Goal: Book appointment/travel/reservation

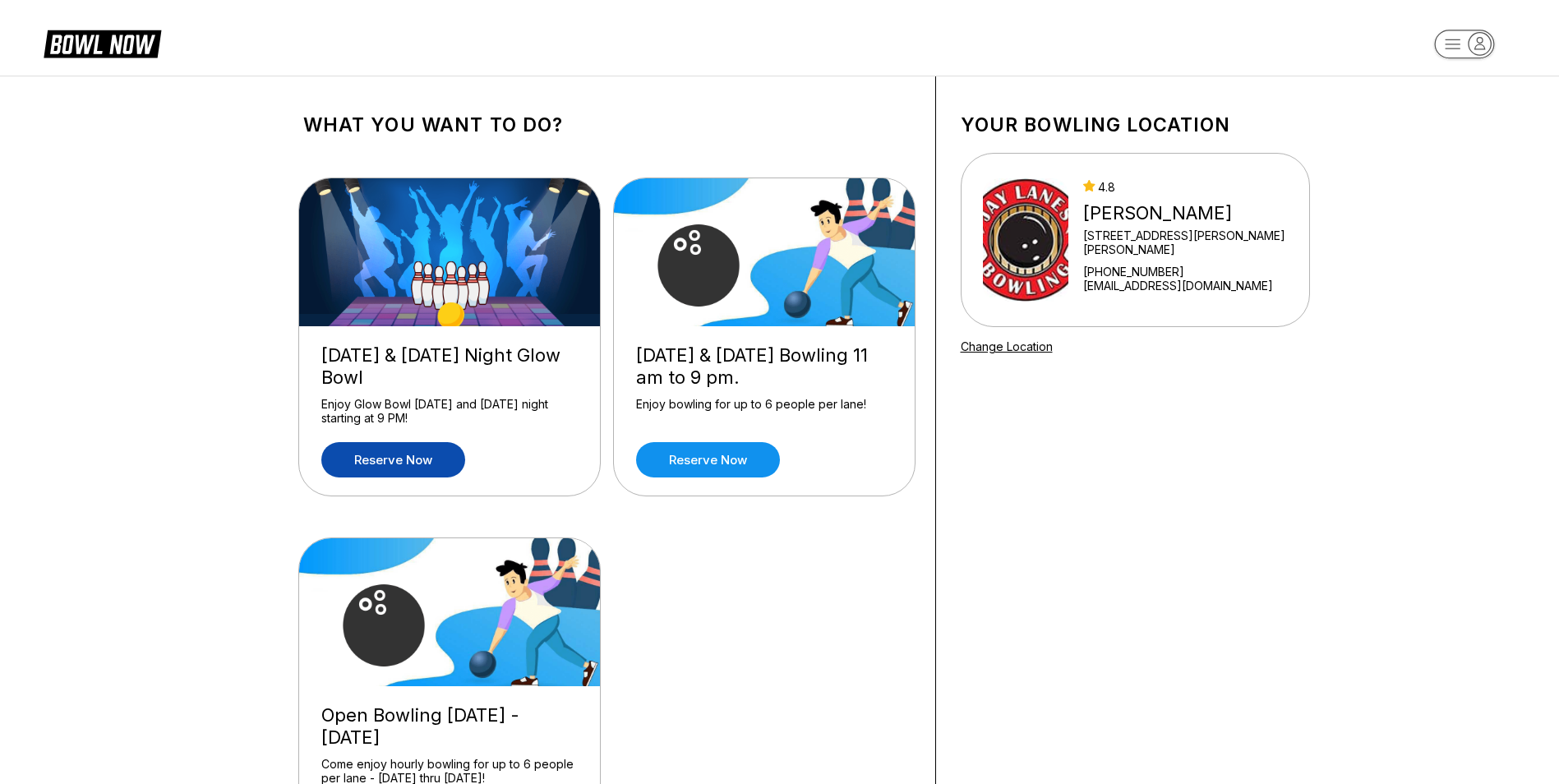
click at [388, 464] on link "Reserve now" at bounding box center [393, 459] width 144 height 35
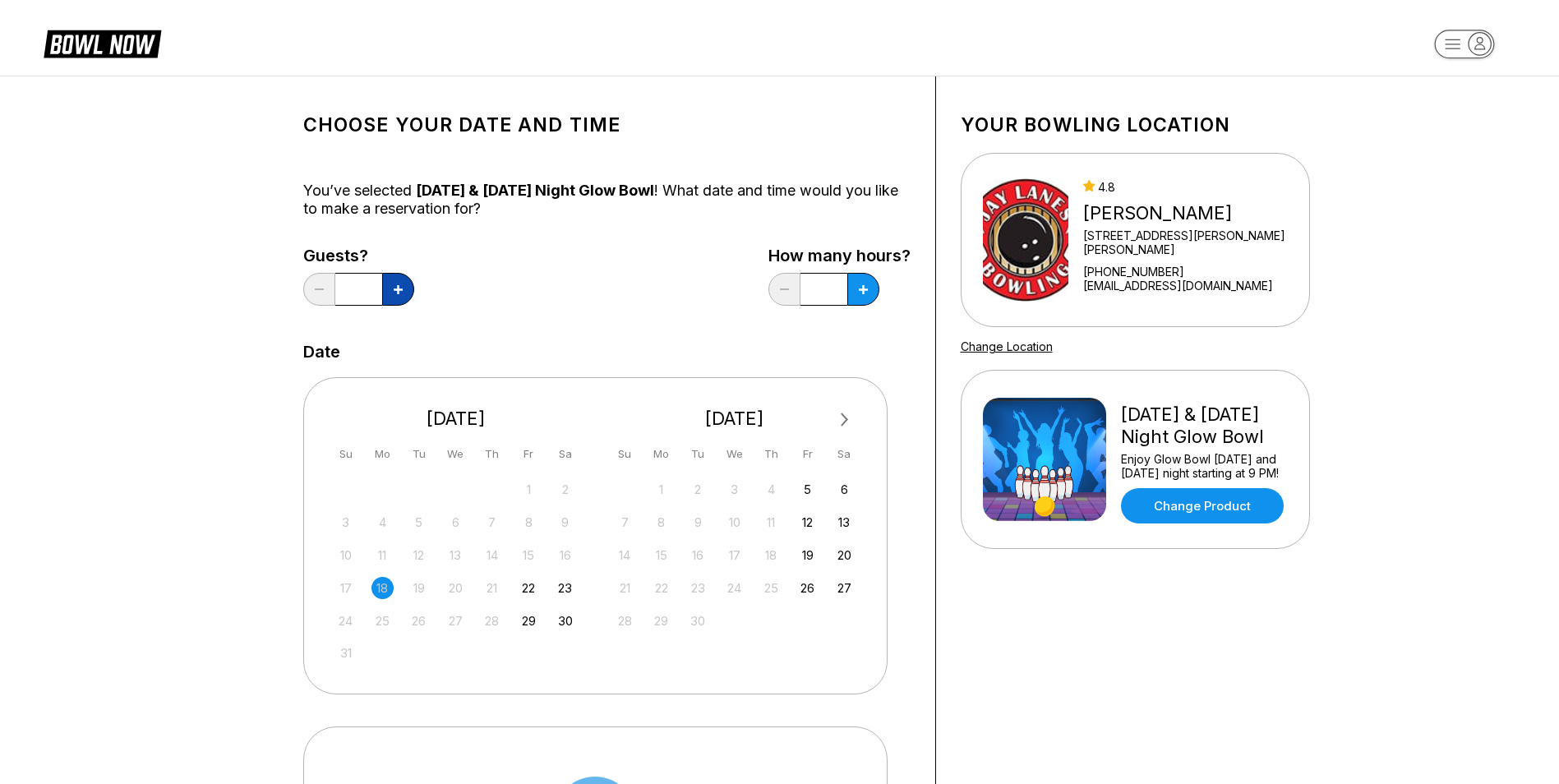
click at [400, 288] on icon at bounding box center [398, 289] width 9 height 9
type input "*"
click at [414, 286] on button at bounding box center [397, 289] width 32 height 33
click at [402, 293] on icon at bounding box center [398, 289] width 9 height 9
type input "*"
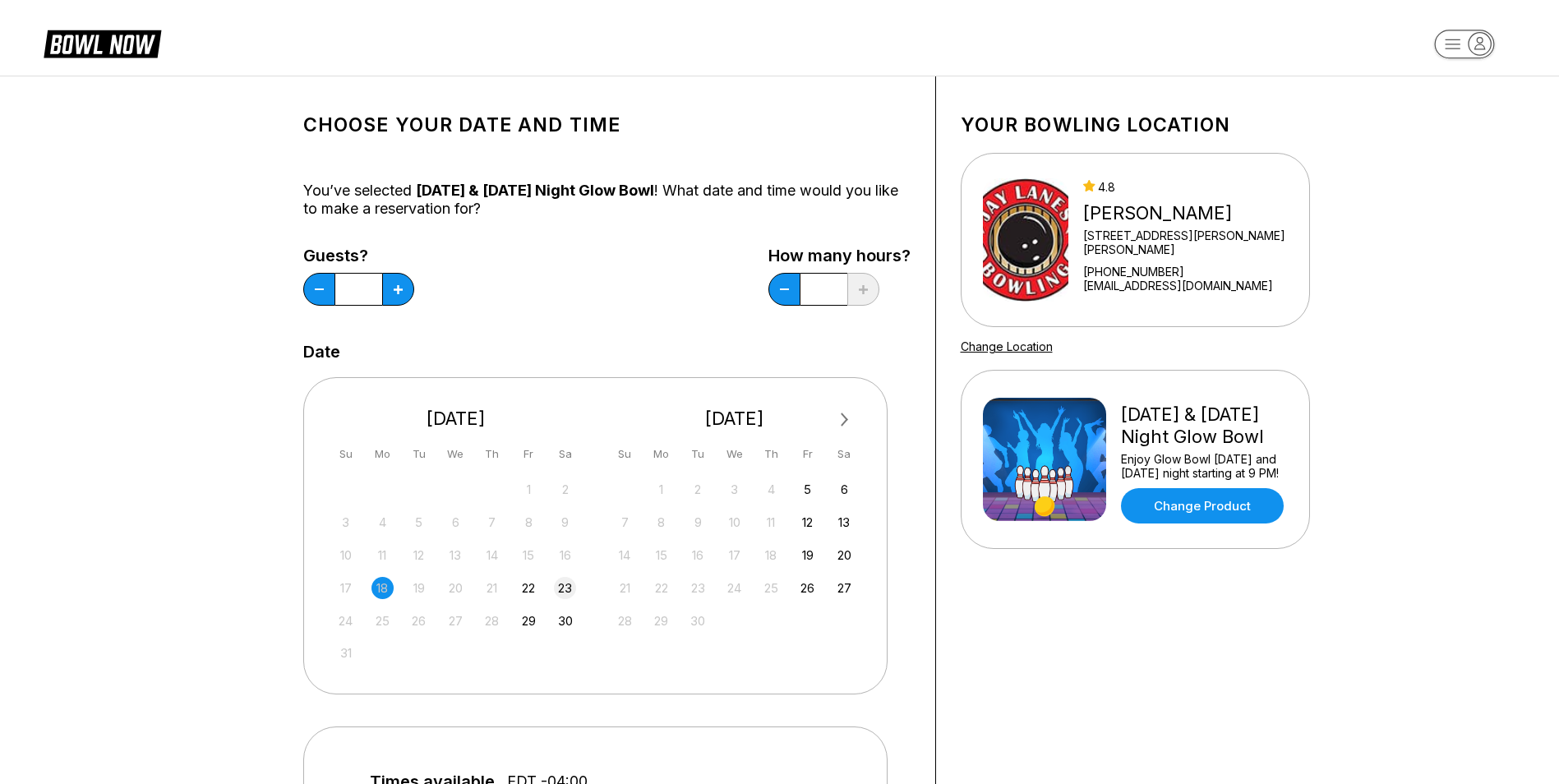
click at [562, 585] on div "23" at bounding box center [565, 588] width 22 height 22
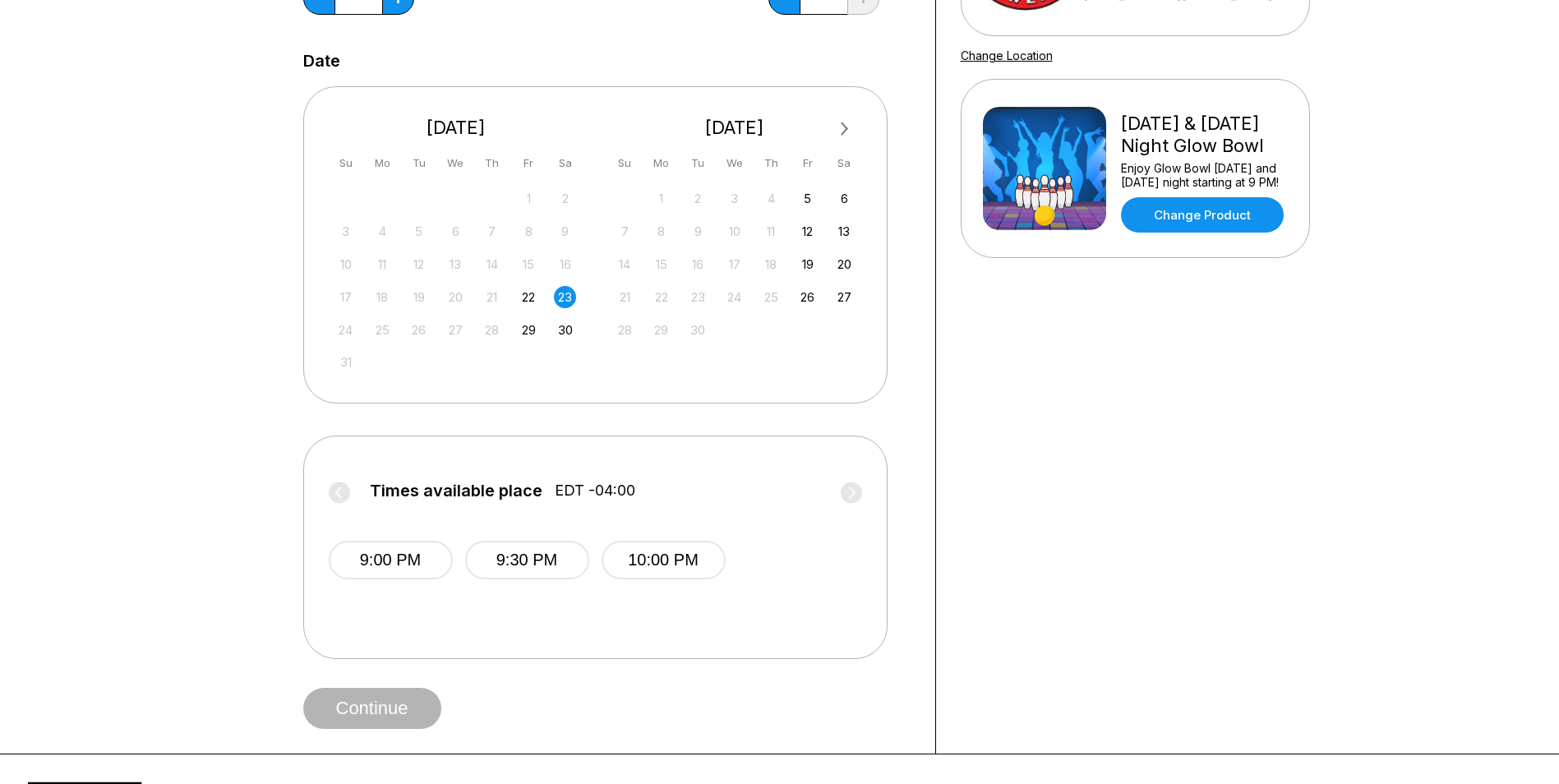
scroll to position [329, 0]
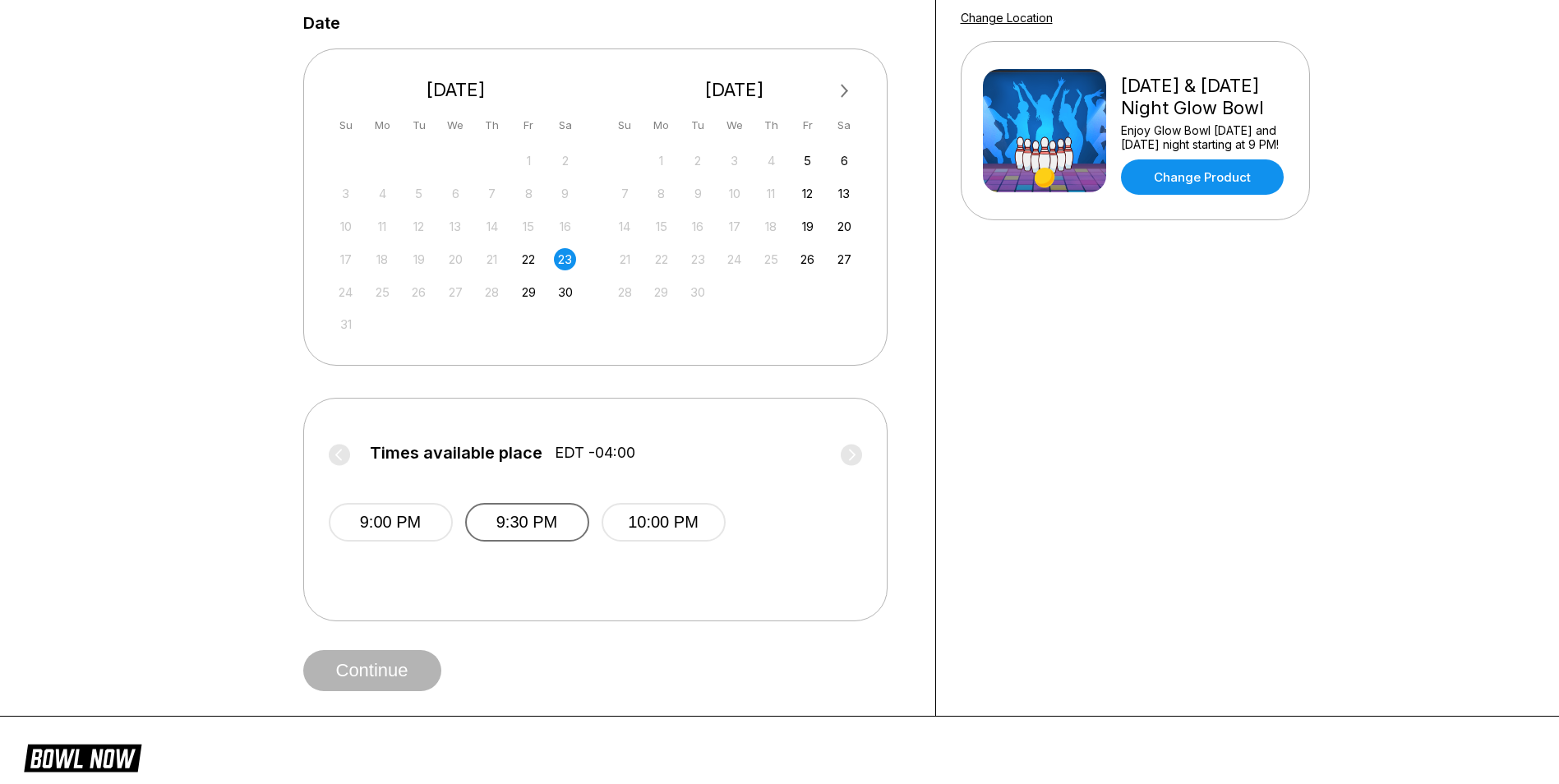
click at [558, 525] on button "9:30 PM" at bounding box center [527, 521] width 124 height 39
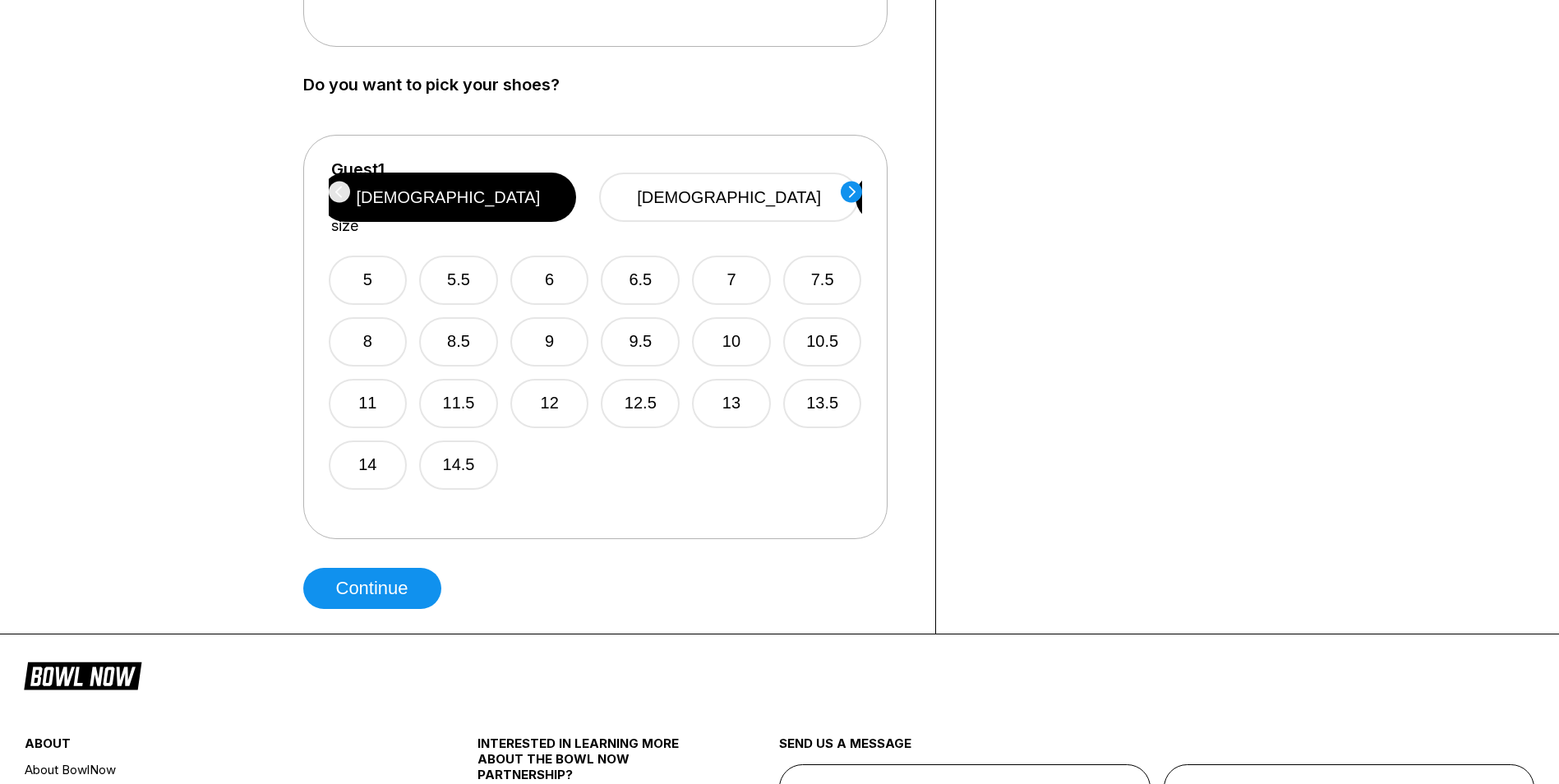
scroll to position [904, 0]
click at [566, 321] on button "9" at bounding box center [550, 342] width 79 height 50
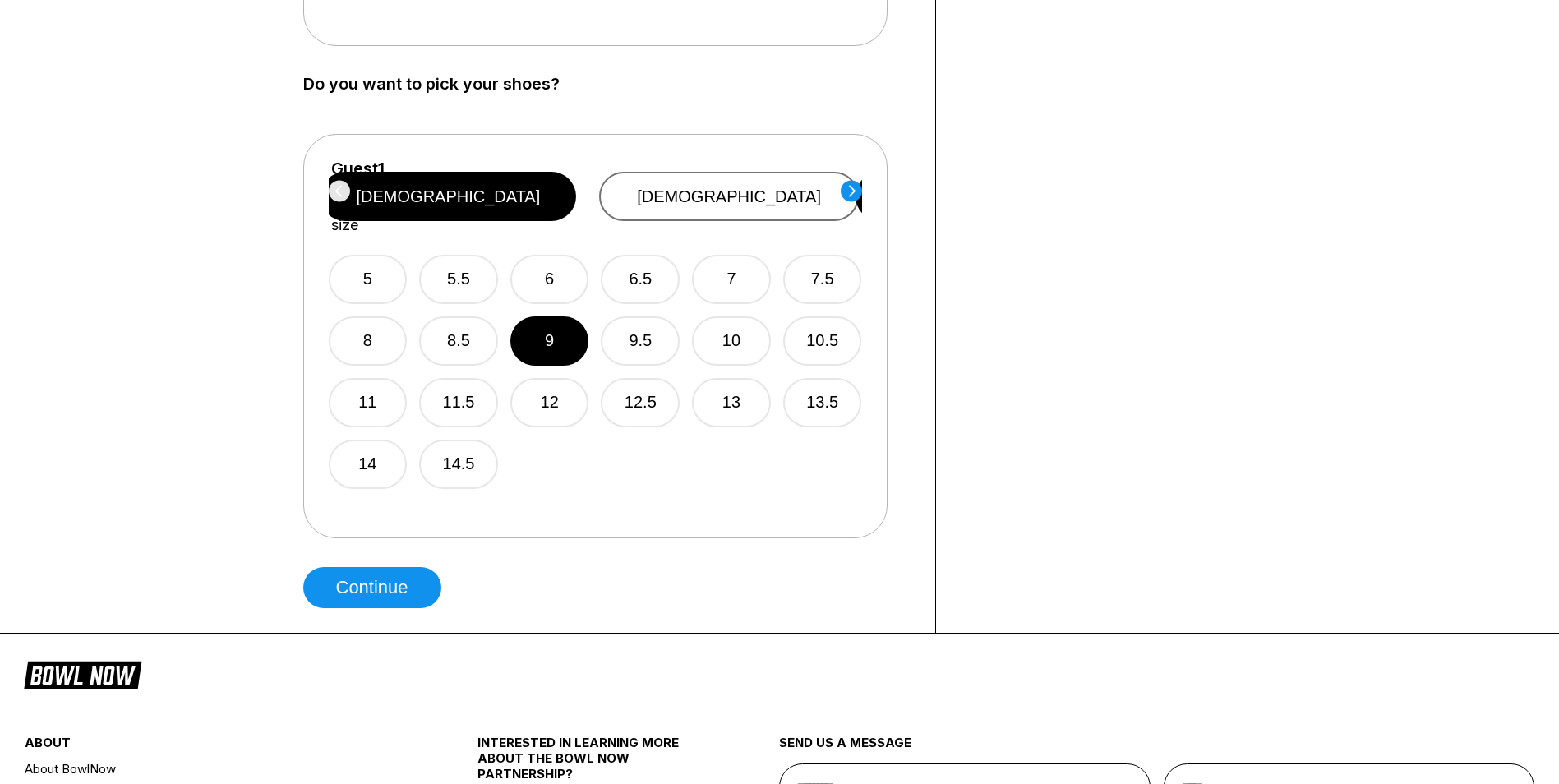
click at [747, 195] on button "[DEMOGRAPHIC_DATA]" at bounding box center [729, 197] width 259 height 50
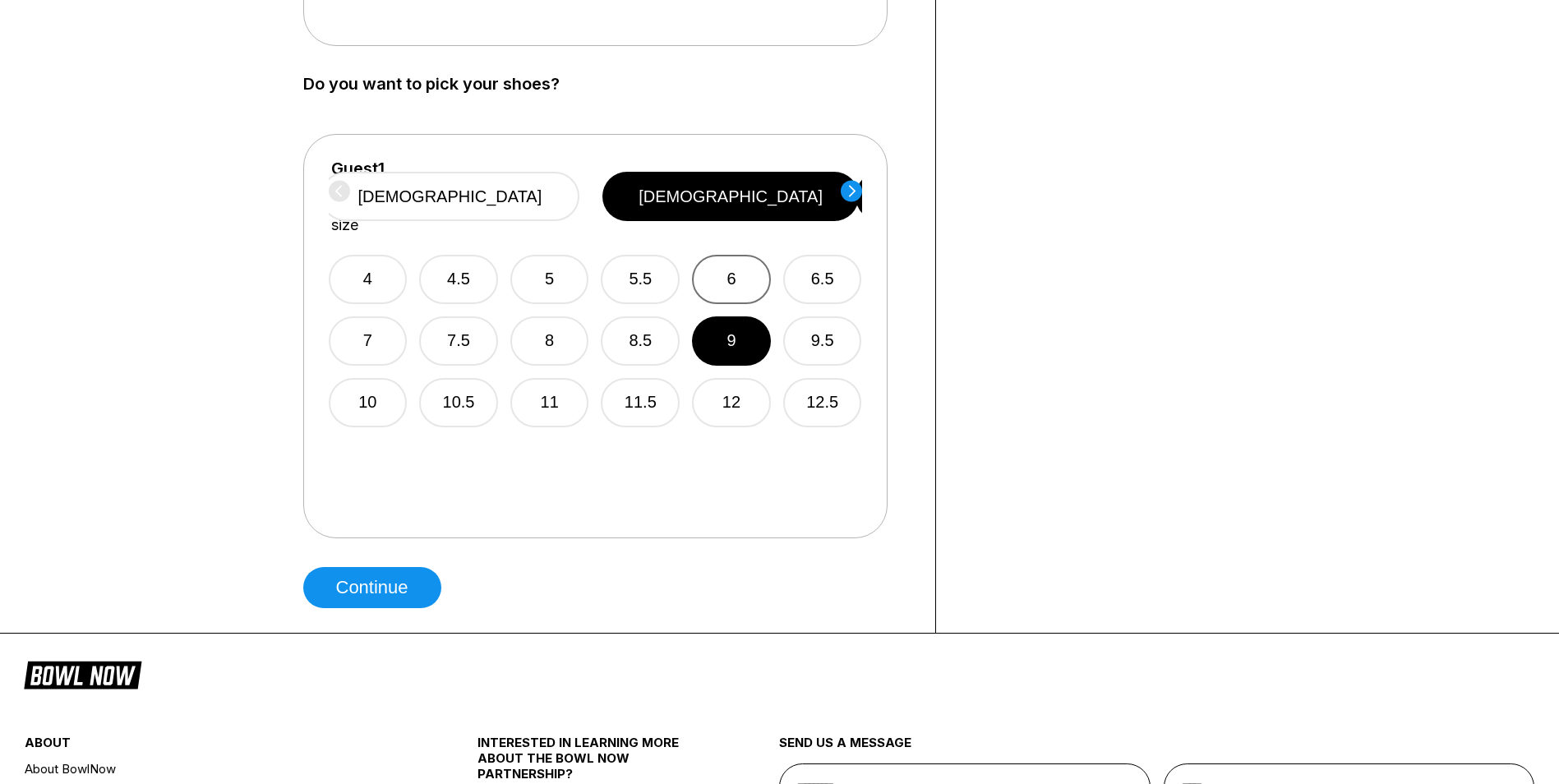
click at [737, 255] on button "6" at bounding box center [731, 280] width 79 height 50
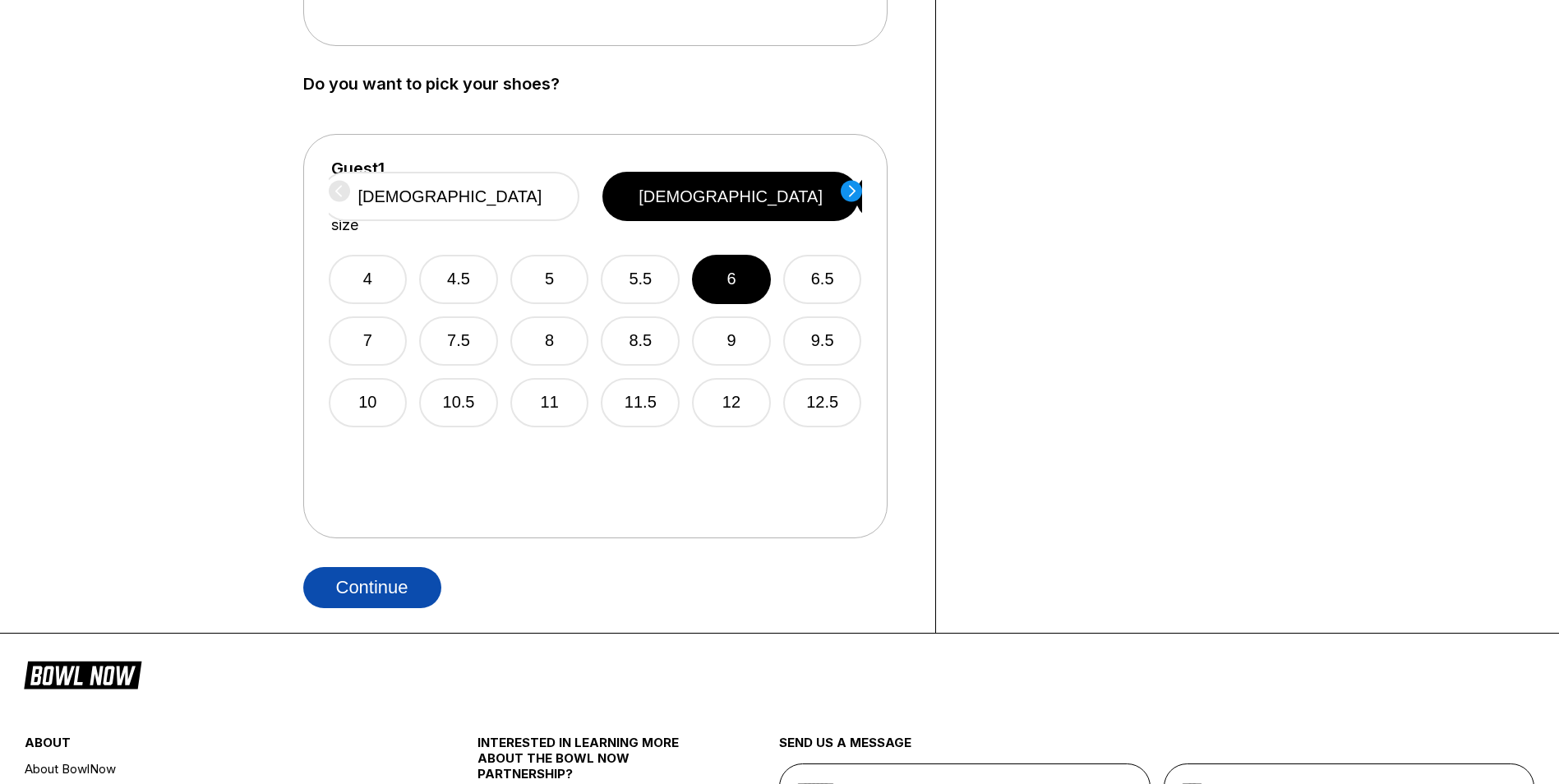
click at [384, 591] on button "Continue" at bounding box center [372, 587] width 138 height 41
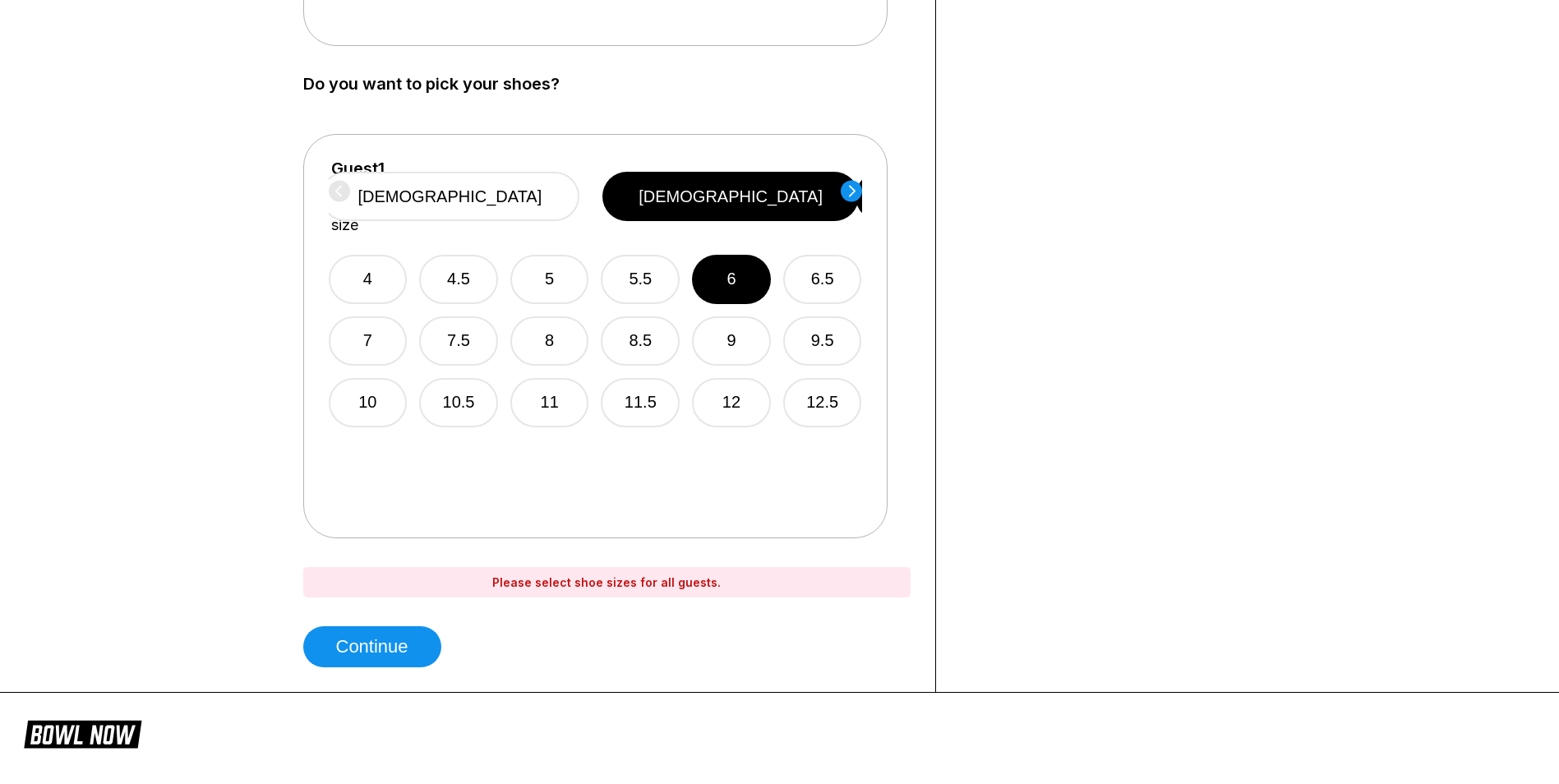
click at [345, 194] on div "Guest 1 Select shoe size [DEMOGRAPHIC_DATA] [DEMOGRAPHIC_DATA]" at bounding box center [595, 196] width 533 height 74
click at [580, 188] on button "[DEMOGRAPHIC_DATA]" at bounding box center [449, 197] width 259 height 50
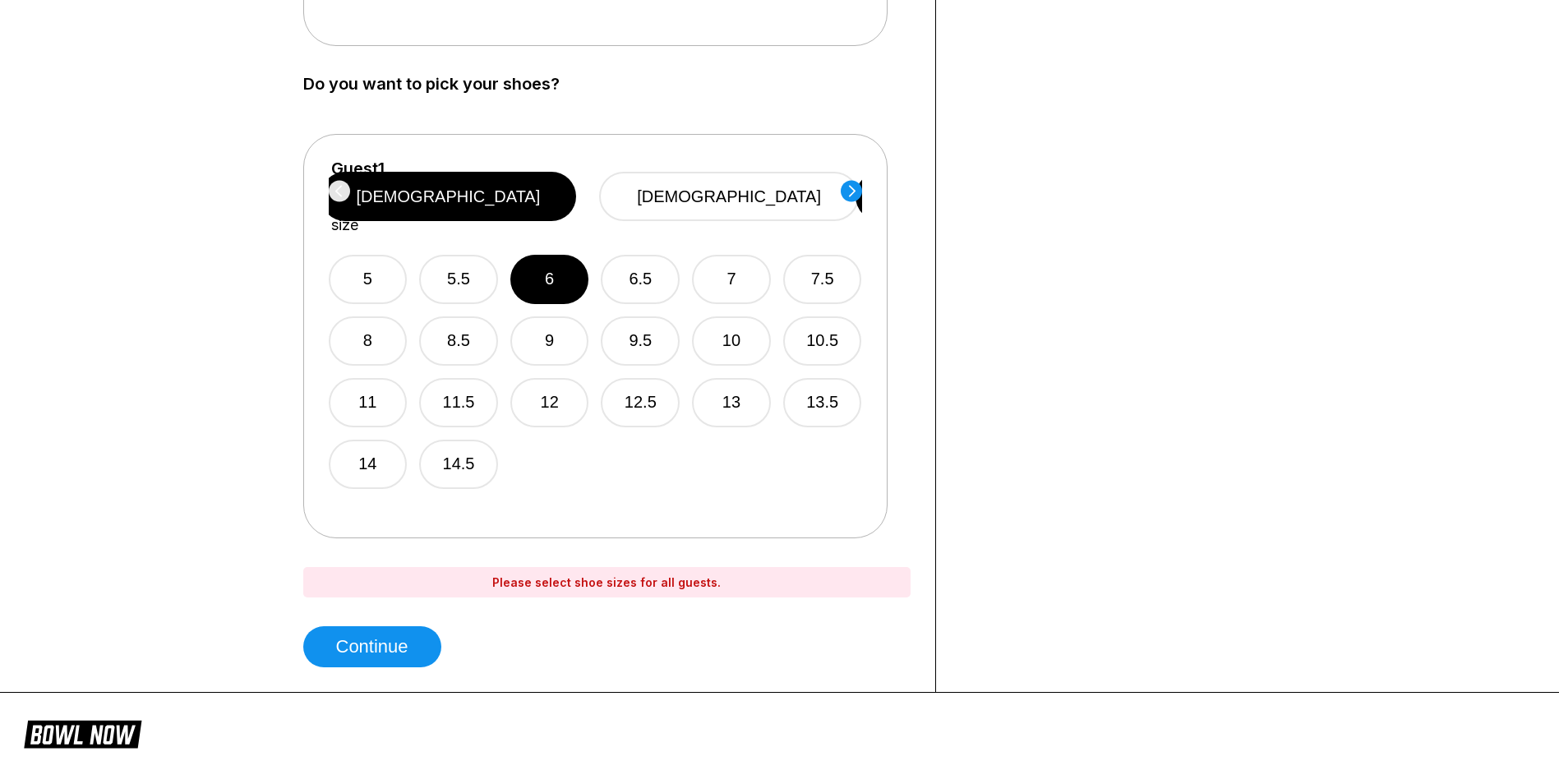
click at [341, 204] on div "Guest 1 Select shoe size [DEMOGRAPHIC_DATA] [DEMOGRAPHIC_DATA]" at bounding box center [595, 196] width 533 height 74
click at [372, 654] on button "Continue" at bounding box center [372, 646] width 138 height 41
click at [371, 646] on button "Continue" at bounding box center [372, 646] width 138 height 41
click at [371, 644] on button "Continue" at bounding box center [372, 646] width 138 height 41
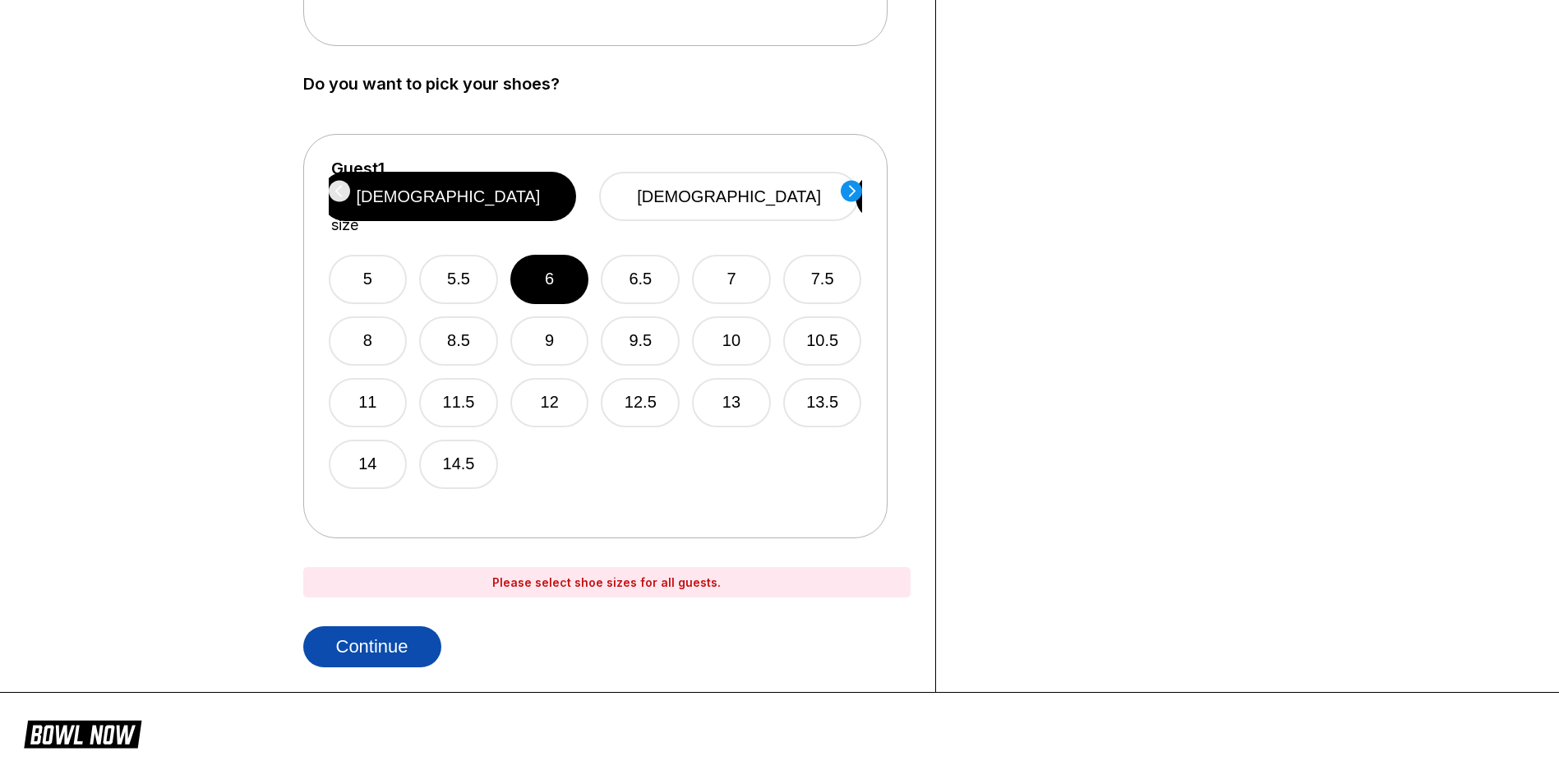
click at [371, 644] on button "Continue" at bounding box center [372, 646] width 138 height 41
click at [855, 190] on circle at bounding box center [851, 190] width 21 height 21
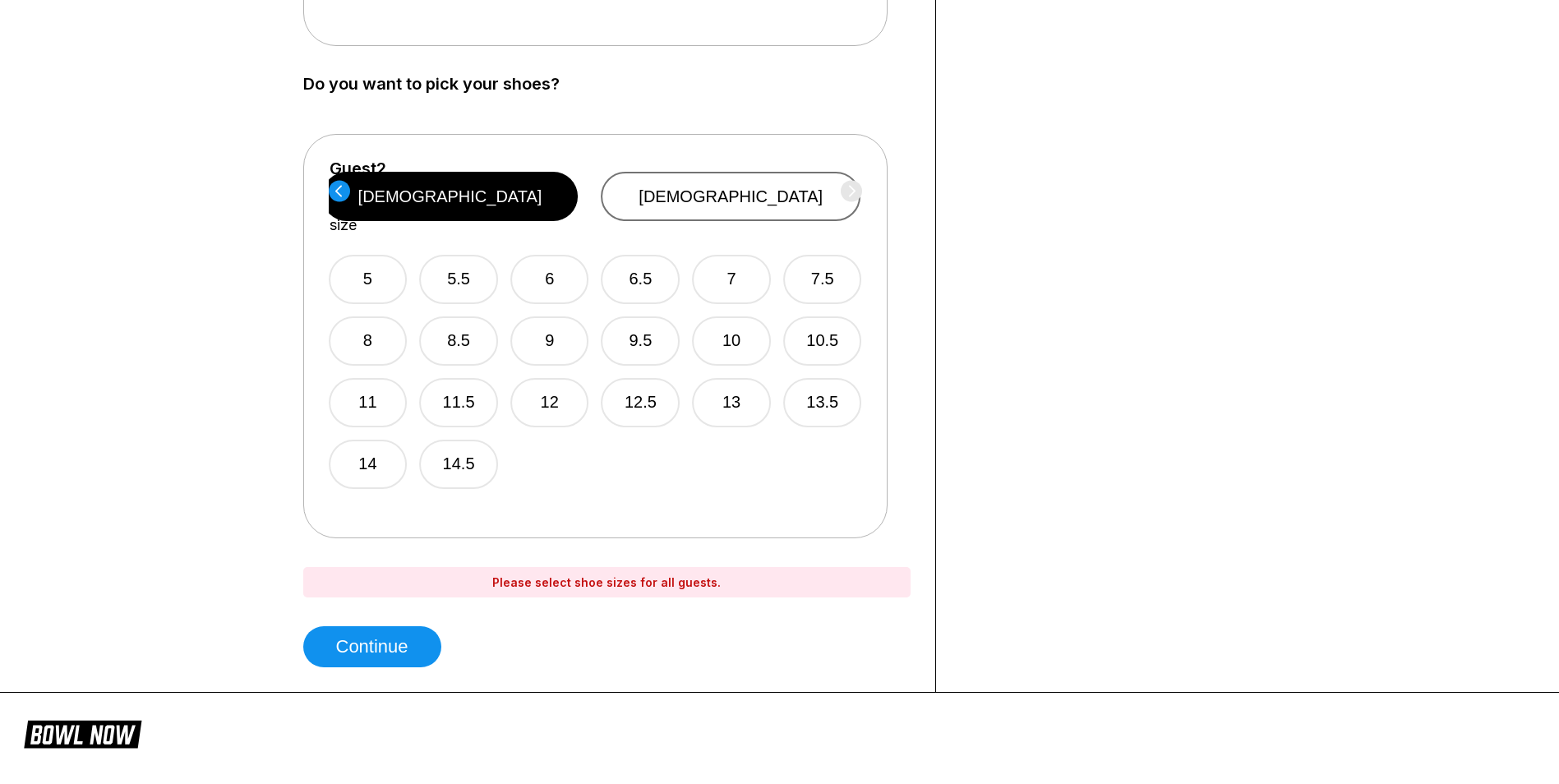
click at [788, 180] on button "[DEMOGRAPHIC_DATA]" at bounding box center [730, 197] width 259 height 50
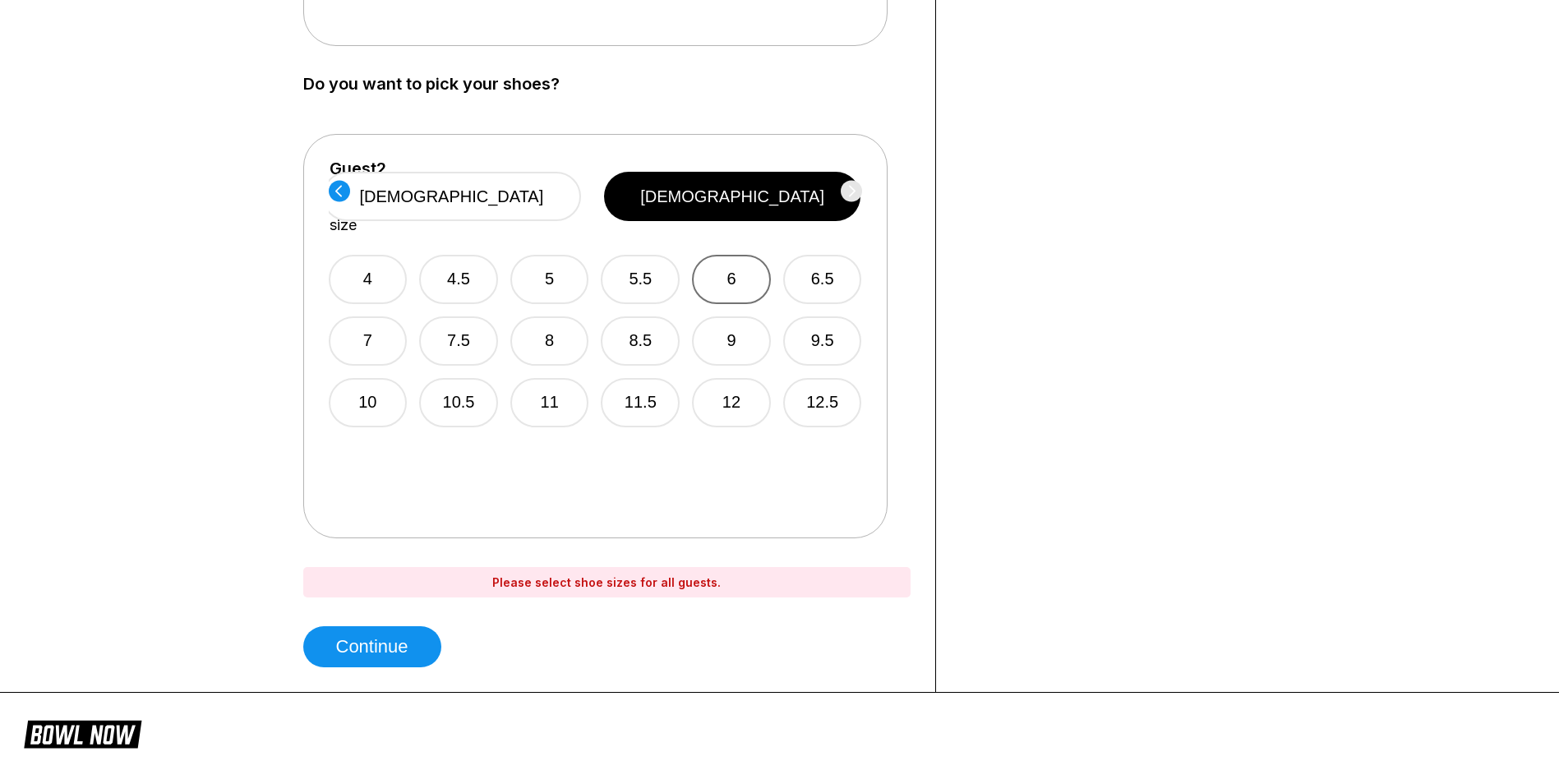
click at [737, 255] on button "6" at bounding box center [731, 280] width 79 height 50
click at [377, 646] on button "Continue" at bounding box center [372, 646] width 138 height 41
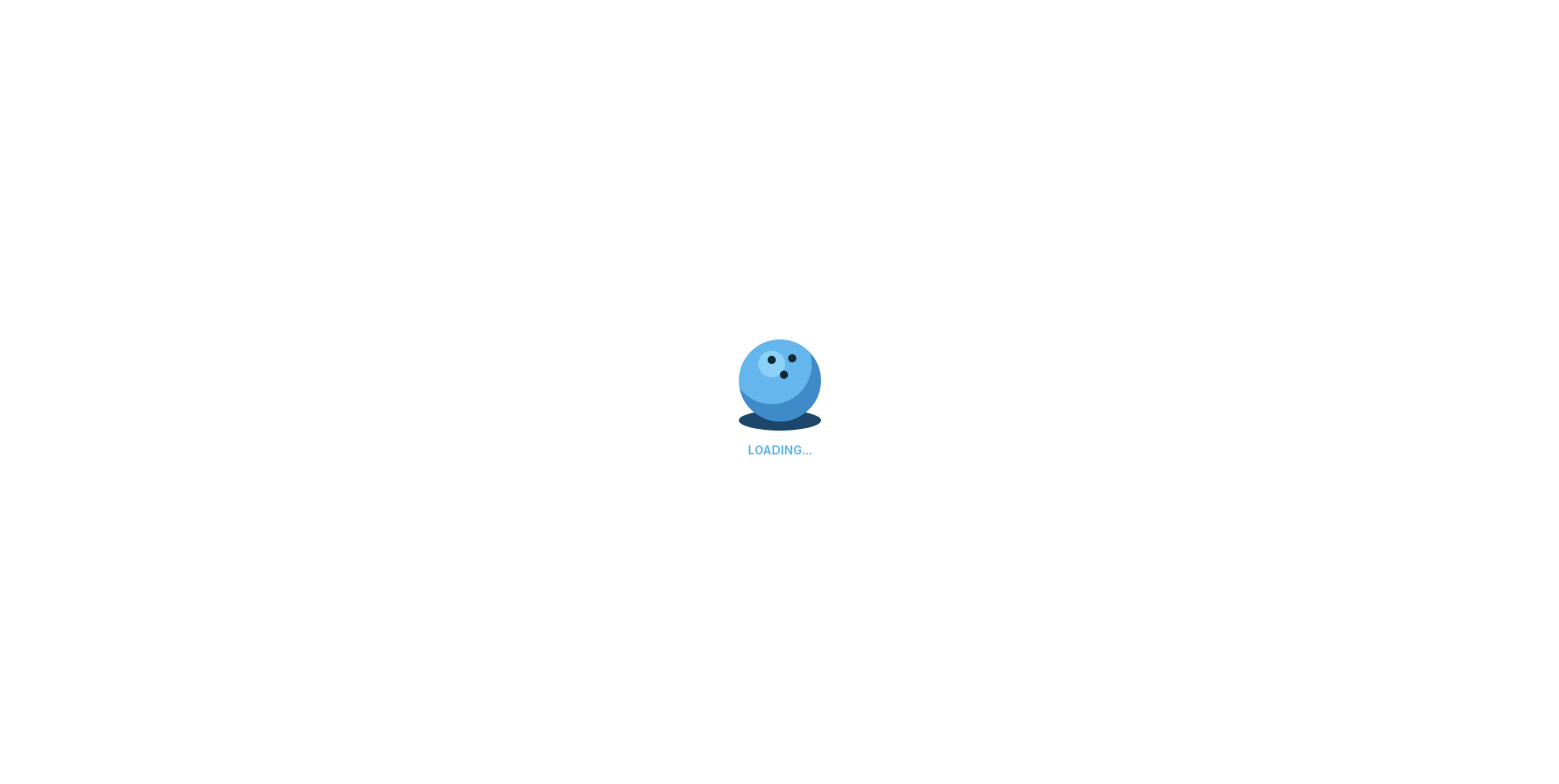
scroll to position [0, 0]
select select "**"
